Goal: Task Accomplishment & Management: Complete application form

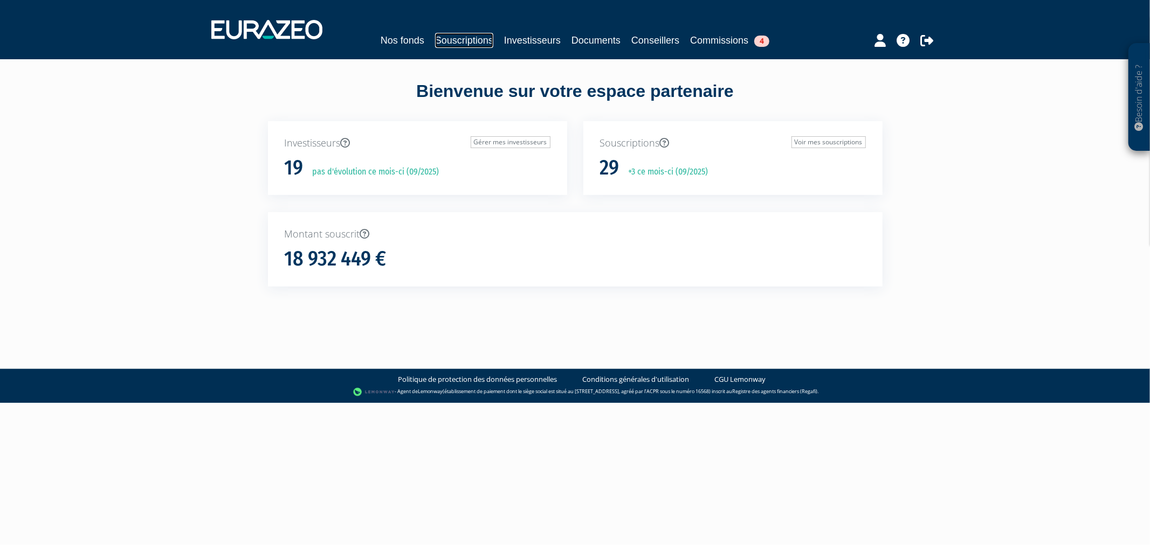
click at [452, 33] on link "Souscriptions" at bounding box center [464, 40] width 58 height 15
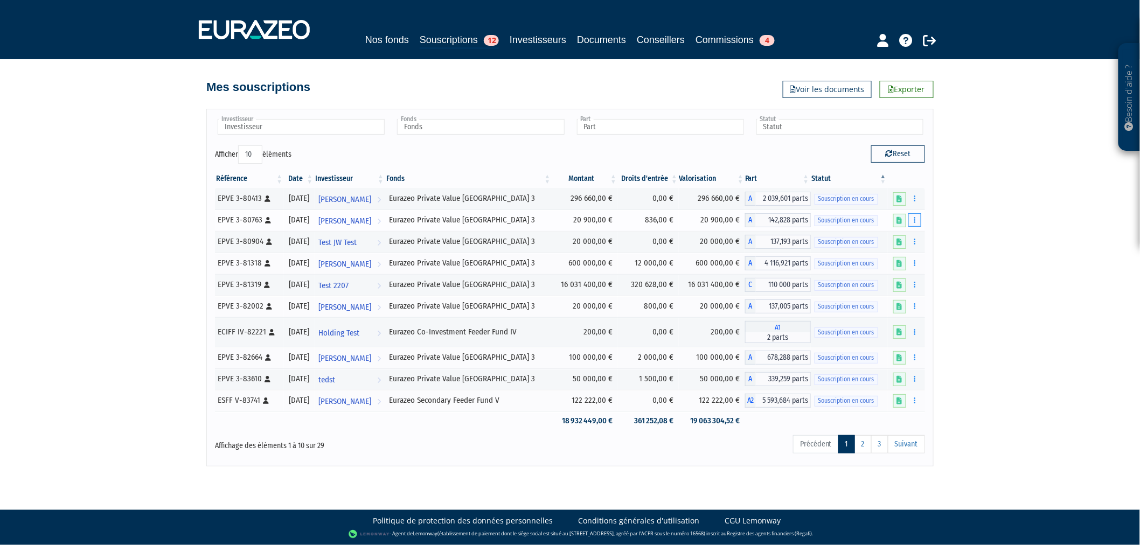
click at [915, 222] on icon "button" at bounding box center [915, 220] width 2 height 7
click at [904, 255] on link "Compléter" at bounding box center [883, 260] width 70 height 18
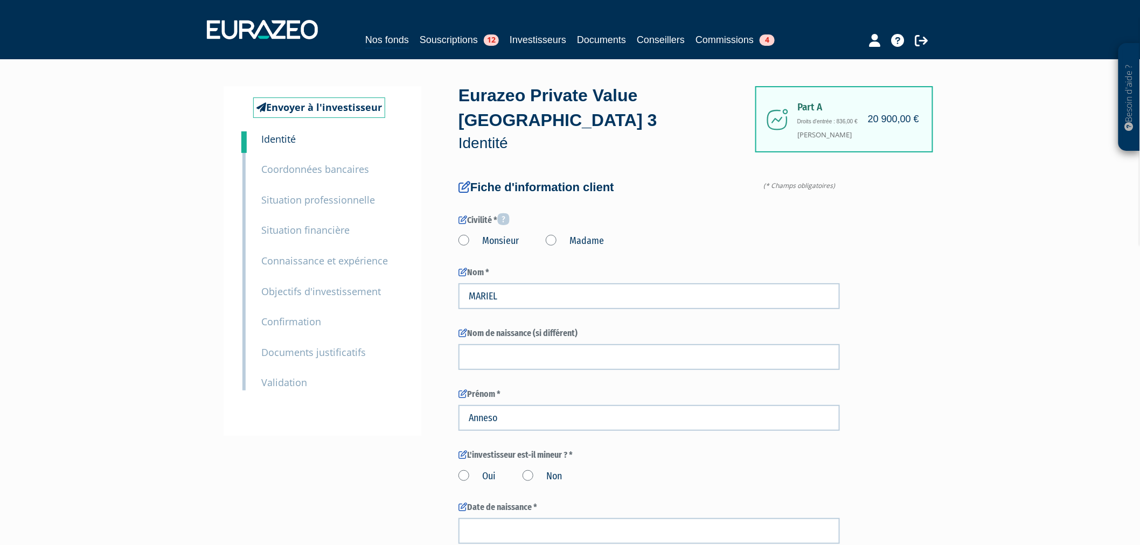
click at [289, 223] on p "Situation financière" at bounding box center [305, 231] width 88 height 16
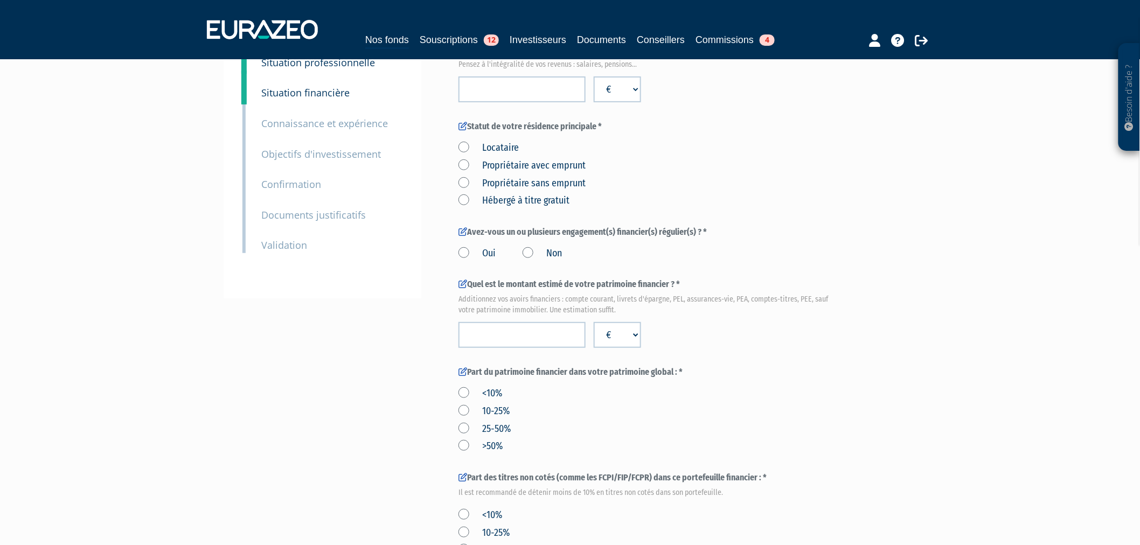
scroll to position [120, 0]
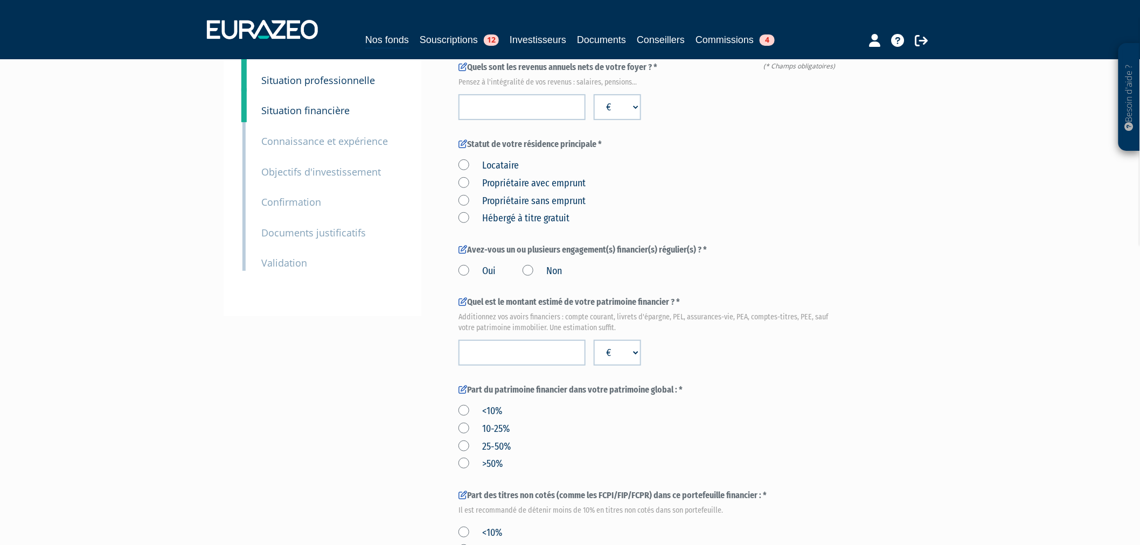
click at [329, 230] on small "Documents justificatifs" at bounding box center [313, 232] width 105 height 13
click at [287, 268] on small "Validation" at bounding box center [284, 263] width 46 height 13
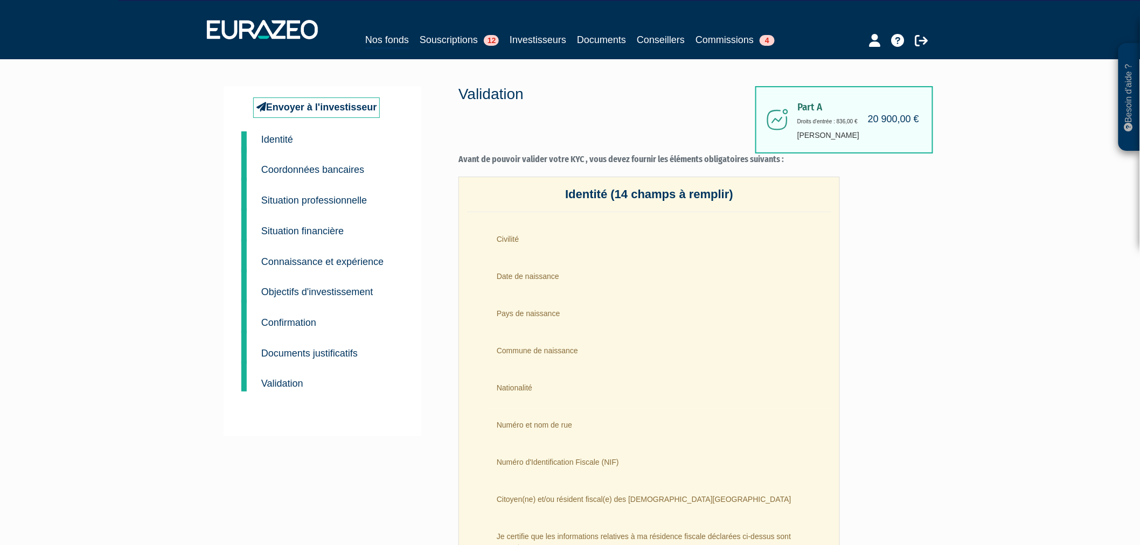
click at [295, 332] on div "8 Documents justificatifs" at bounding box center [331, 345] width 157 height 31
click at [295, 327] on div "1 Identité 2 Coordonnées bancaires 3 Situation professionnelle 4 Situation fina…" at bounding box center [331, 262] width 157 height 260
click at [295, 327] on small "Confirmation" at bounding box center [288, 322] width 55 height 11
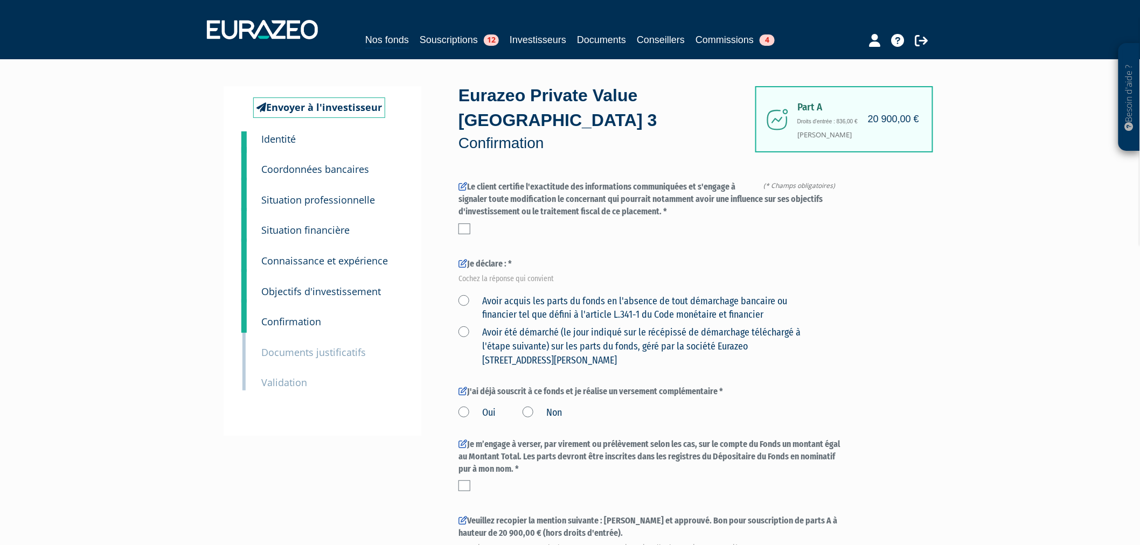
scroll to position [78, 0]
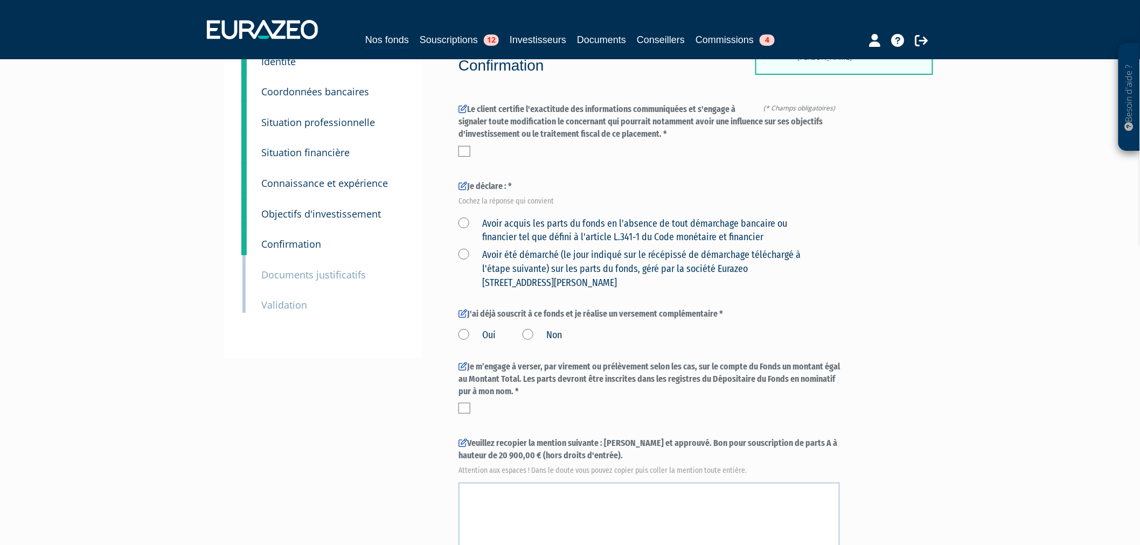
click at [311, 93] on small "Coordonnées bancaires" at bounding box center [315, 91] width 108 height 13
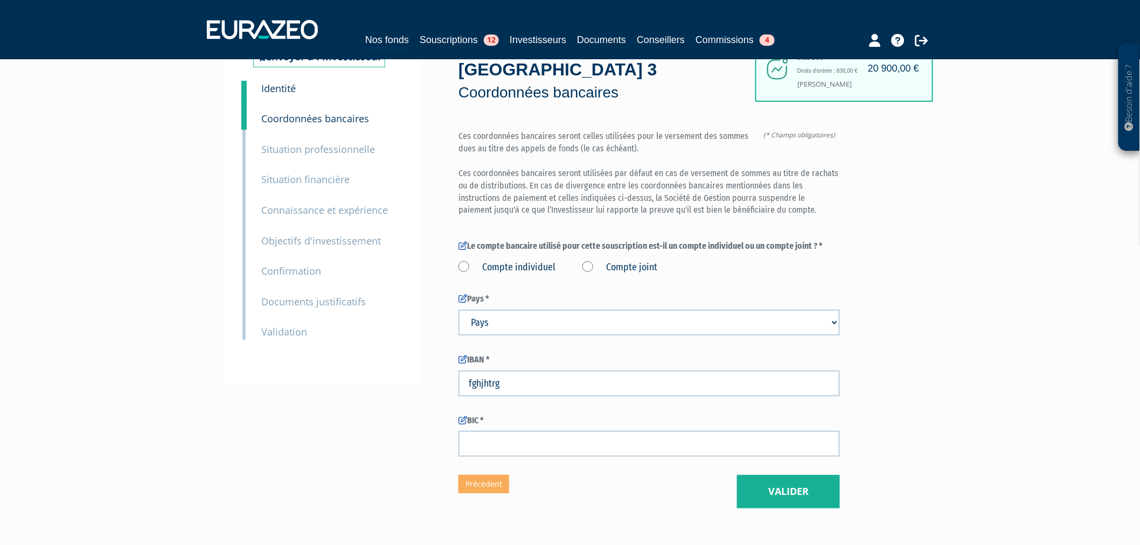
scroll to position [51, 0]
click at [598, 260] on label "Compte joint" at bounding box center [620, 267] width 75 height 14
click at [0, 0] on joint "Compte joint" at bounding box center [0, 0] width 0 height 0
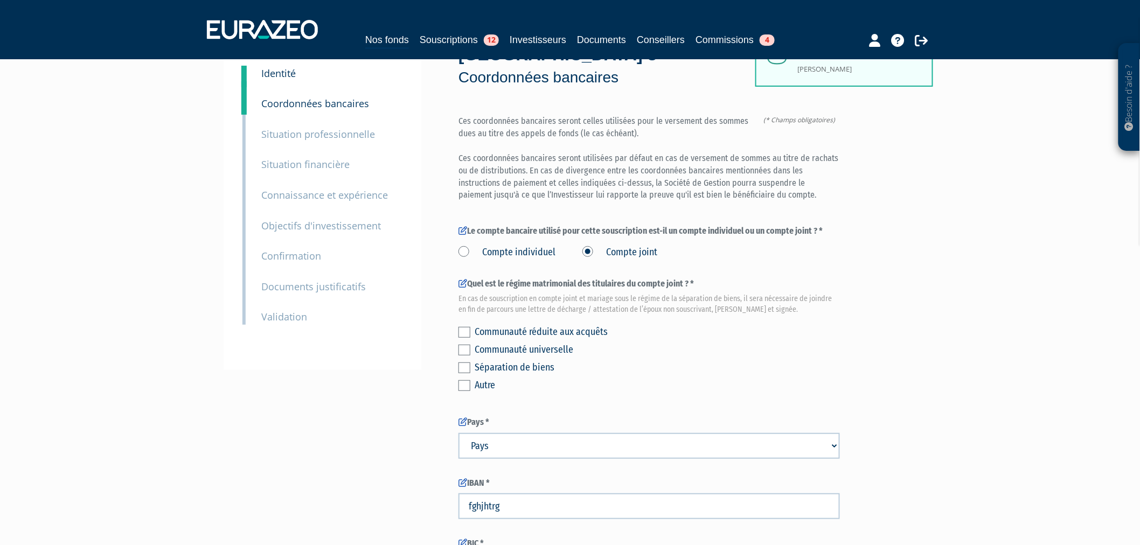
scroll to position [0, 0]
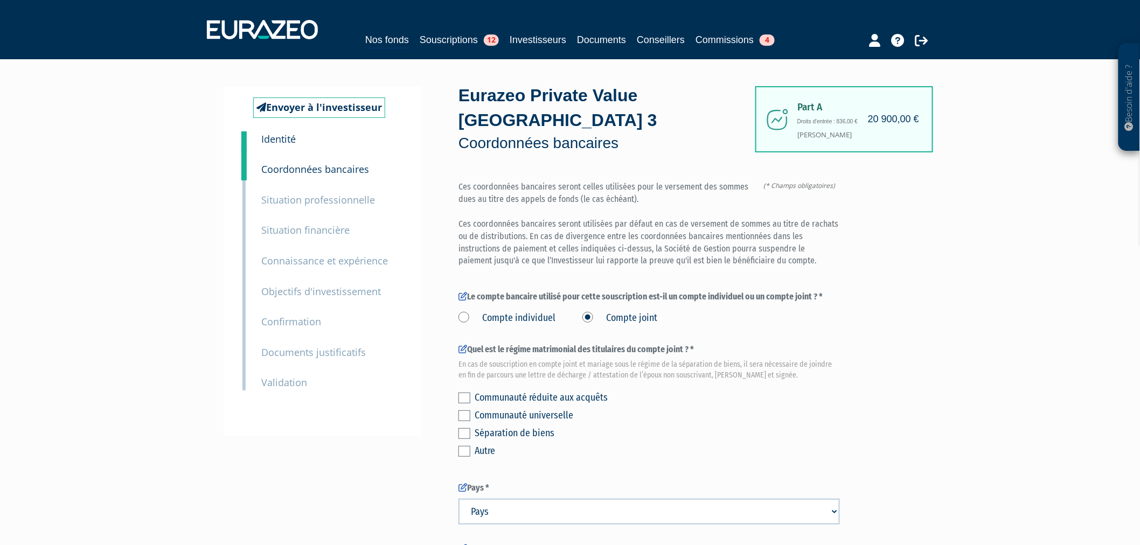
click at [309, 356] on small "Documents justificatifs" at bounding box center [313, 352] width 105 height 13
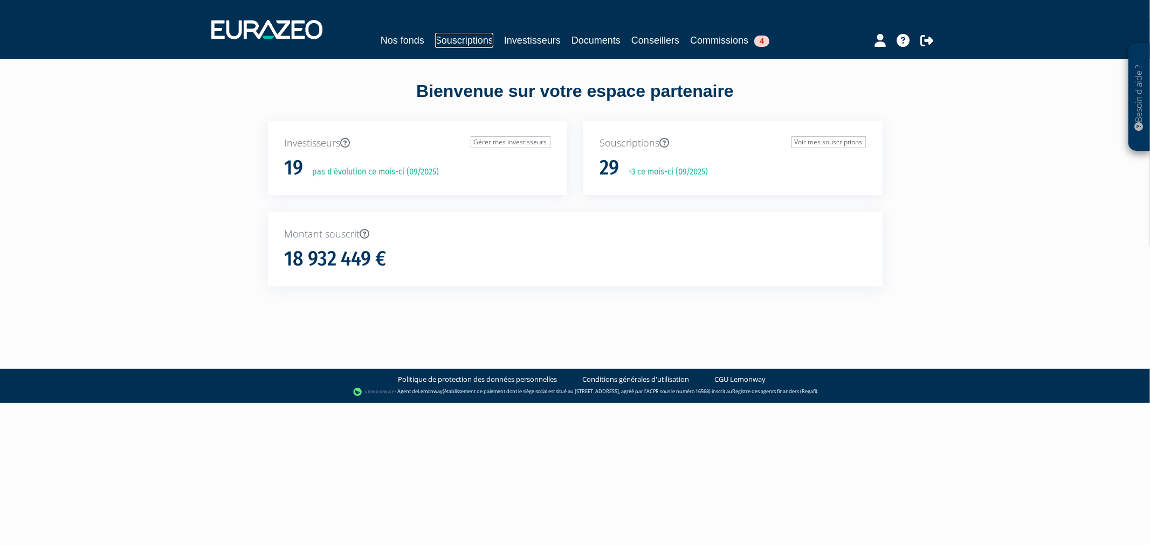
click at [467, 36] on link "Souscriptions" at bounding box center [464, 40] width 58 height 15
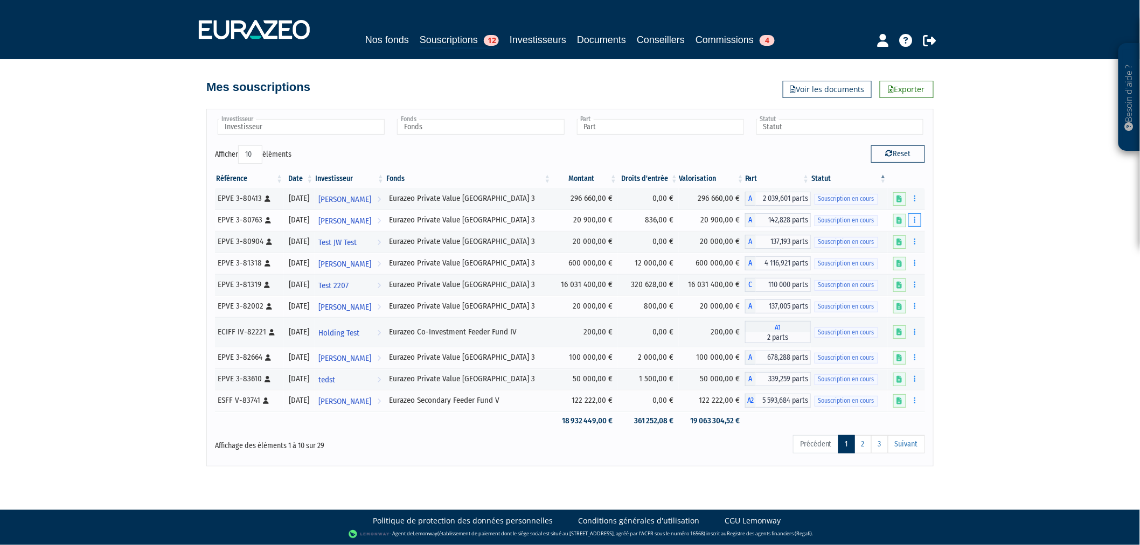
click at [916, 222] on button "button" at bounding box center [915, 219] width 13 height 13
click at [889, 255] on link "Compléter" at bounding box center [883, 260] width 70 height 18
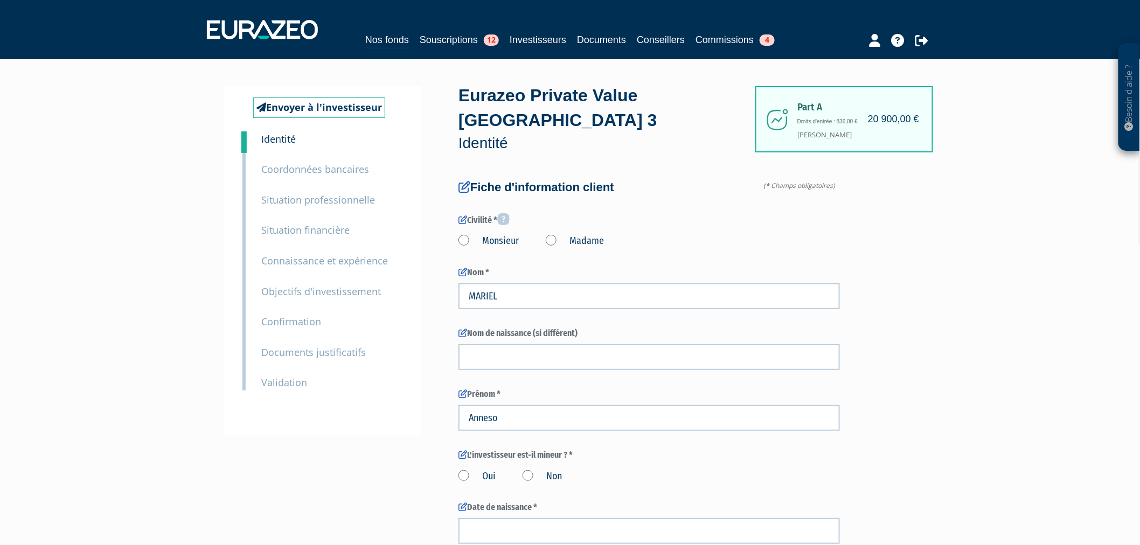
click at [299, 324] on small "Confirmation" at bounding box center [291, 321] width 60 height 13
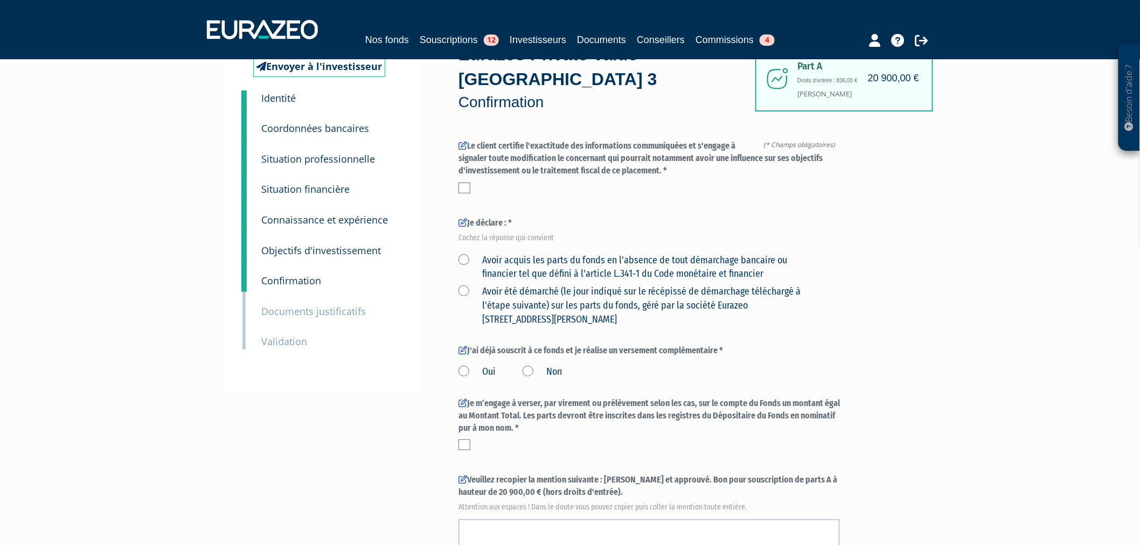
scroll to position [60, 0]
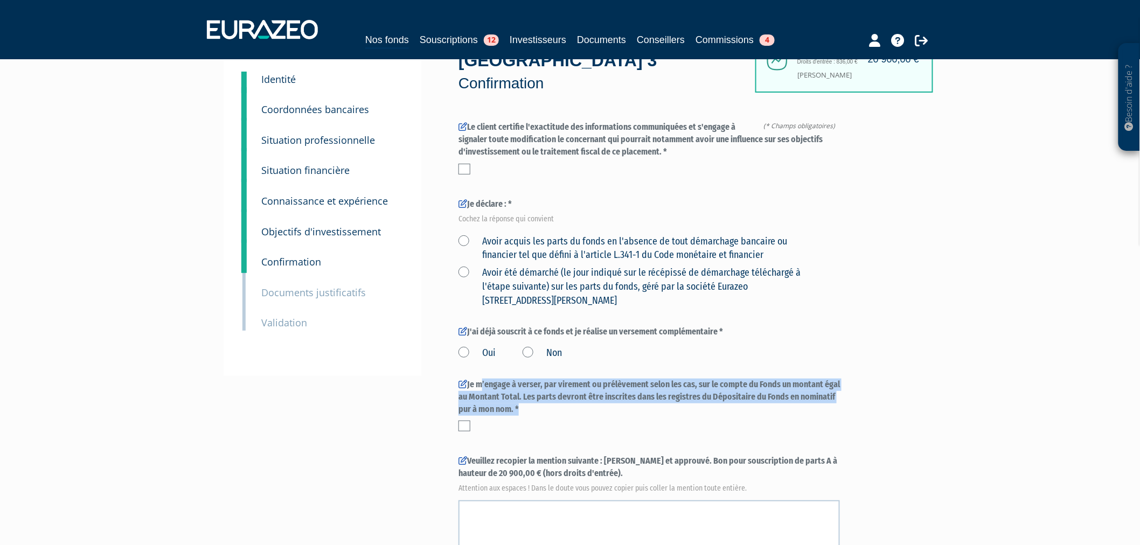
drag, startPoint x: 478, startPoint y: 358, endPoint x: 604, endPoint y: 391, distance: 130.3
click at [604, 391] on div "Je m’engage à verser, par virement ou prélèvement selon les cas, sur le compte …" at bounding box center [650, 405] width 382 height 53
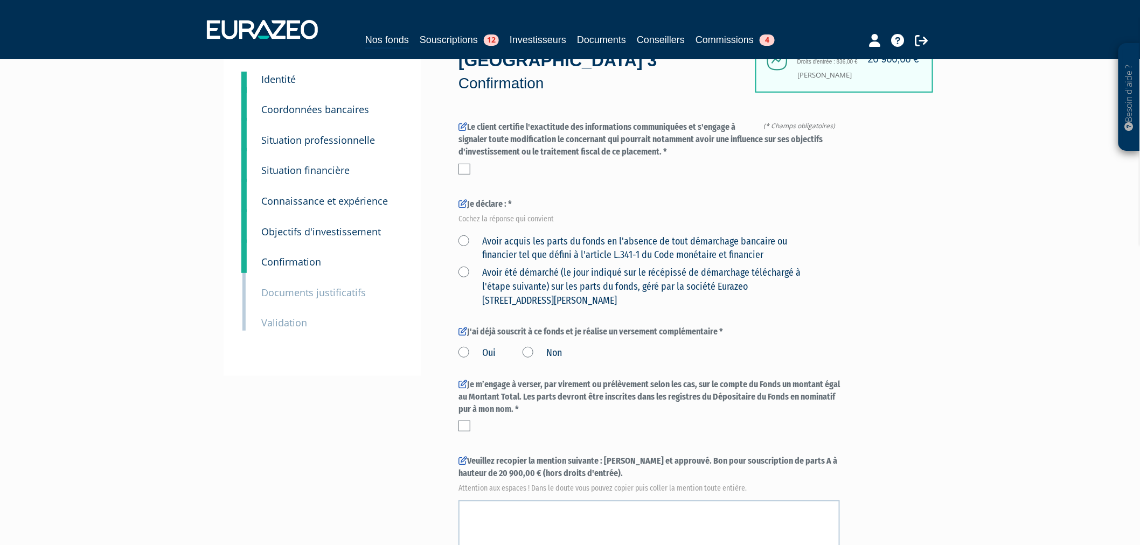
click at [604, 391] on div "Je m’engage à verser, par virement ou prélèvement selon les cas, sur le compte …" at bounding box center [650, 405] width 382 height 53
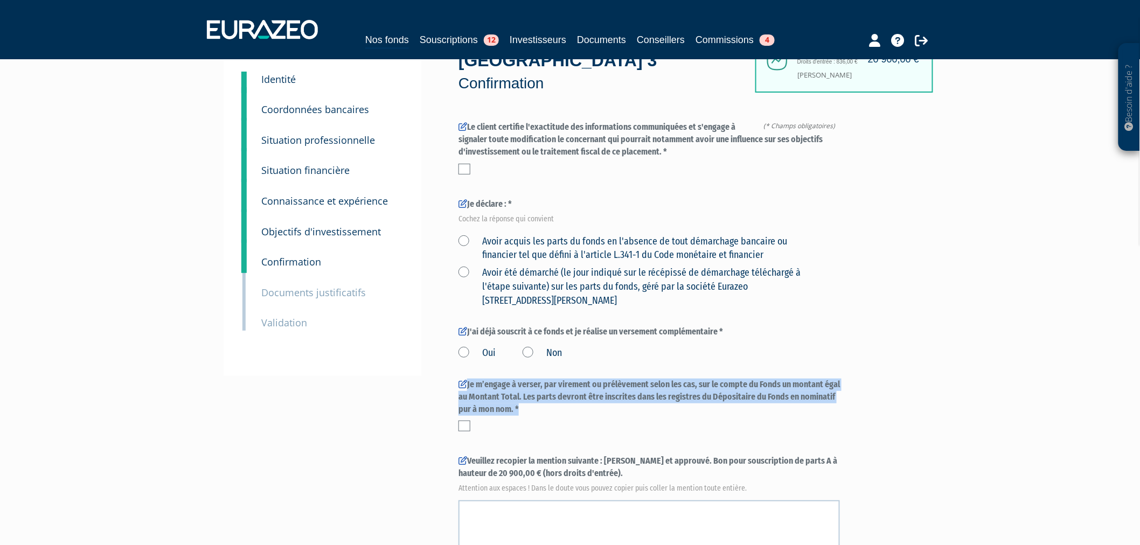
drag, startPoint x: 596, startPoint y: 391, endPoint x: 432, endPoint y: 360, distance: 167.3
click at [432, 360] on div "Envoyer à l'investisseur 1 Identité 2 Coordonnées bancaires 3 Situation profess…" at bounding box center [570, 391] width 677 height 731
drag, startPoint x: 434, startPoint y: 336, endPoint x: 666, endPoint y: 403, distance: 241.4
click at [666, 403] on div "Envoyer à l'investisseur 1 Identité 2 Coordonnées bancaires 3 Situation profess…" at bounding box center [570, 391] width 677 height 731
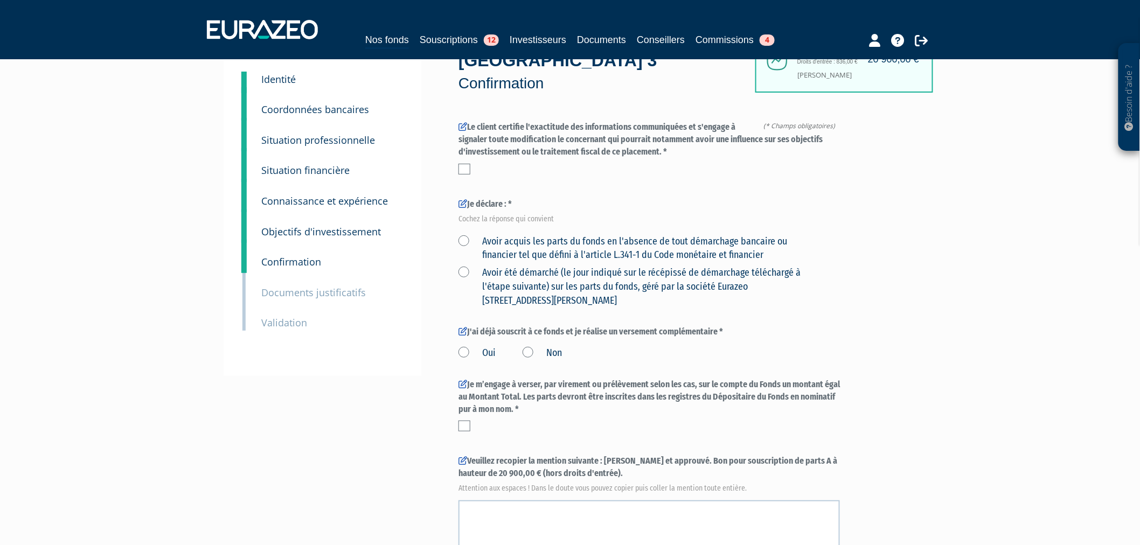
click at [666, 421] on div at bounding box center [650, 426] width 382 height 11
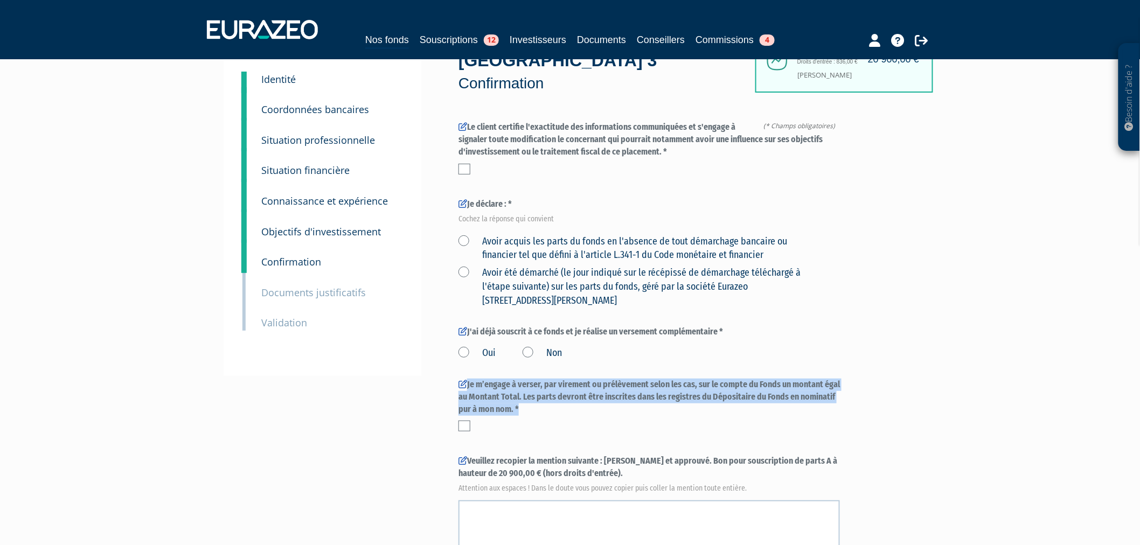
drag, startPoint x: 610, startPoint y: 390, endPoint x: 446, endPoint y: 353, distance: 168.5
click at [446, 353] on div "Envoyer à l'investisseur 1 Identité 2 Coordonnées bancaires 3 Situation profess…" at bounding box center [570, 391] width 677 height 731
